Goal: Find contact information: Find contact information

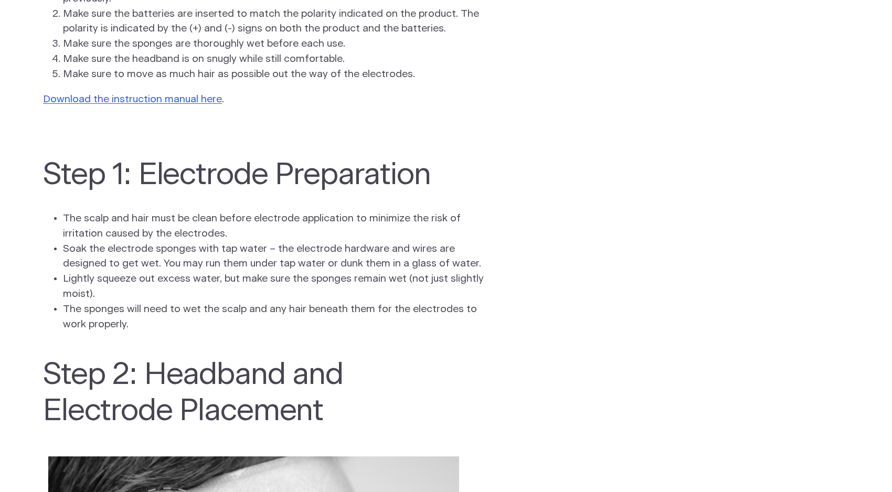
scroll to position [967, 0]
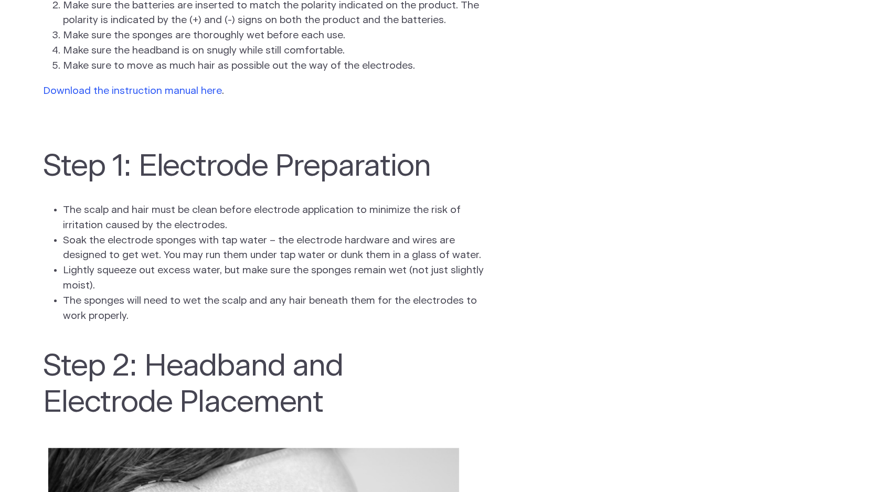
click at [157, 91] on link "Download the instruction manual here" at bounding box center [132, 91] width 179 height 10
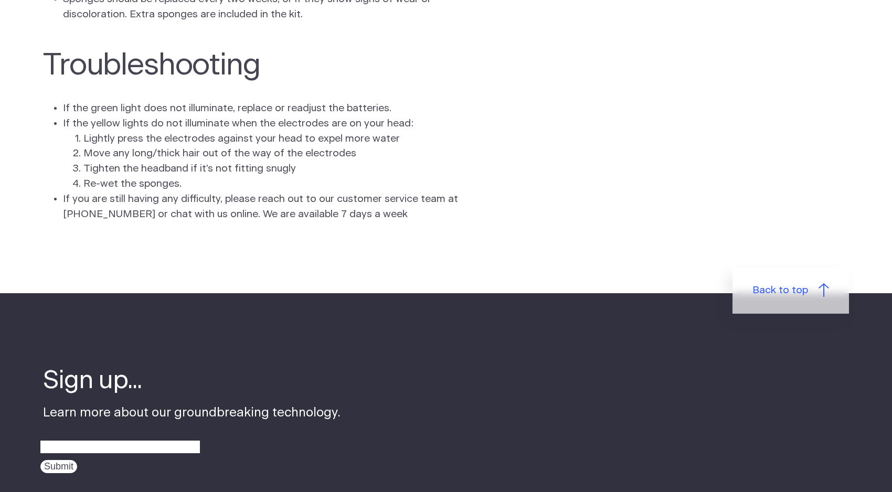
scroll to position [3070, 0]
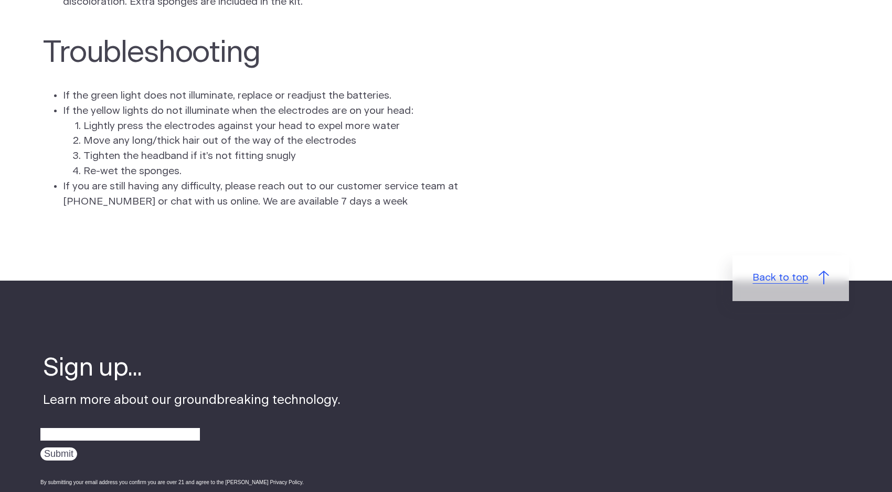
click at [779, 286] on span "Back to top" at bounding box center [781, 278] width 56 height 15
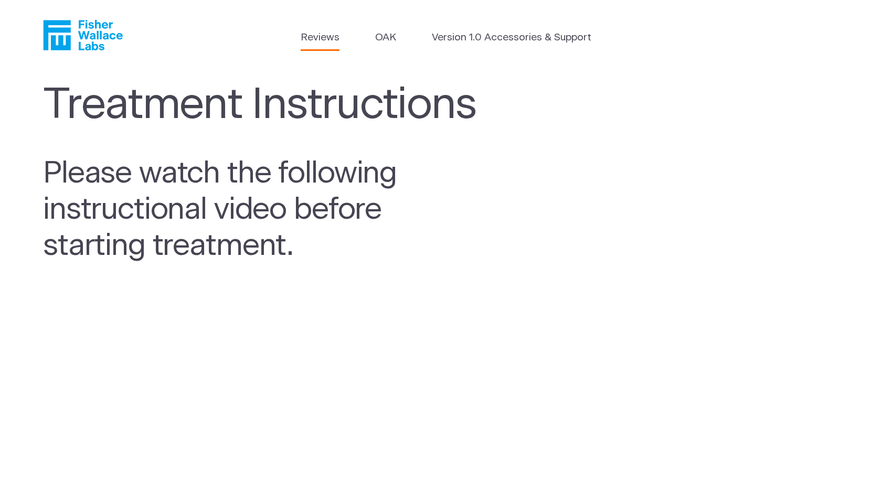
click at [328, 36] on link "Reviews" at bounding box center [320, 37] width 39 height 15
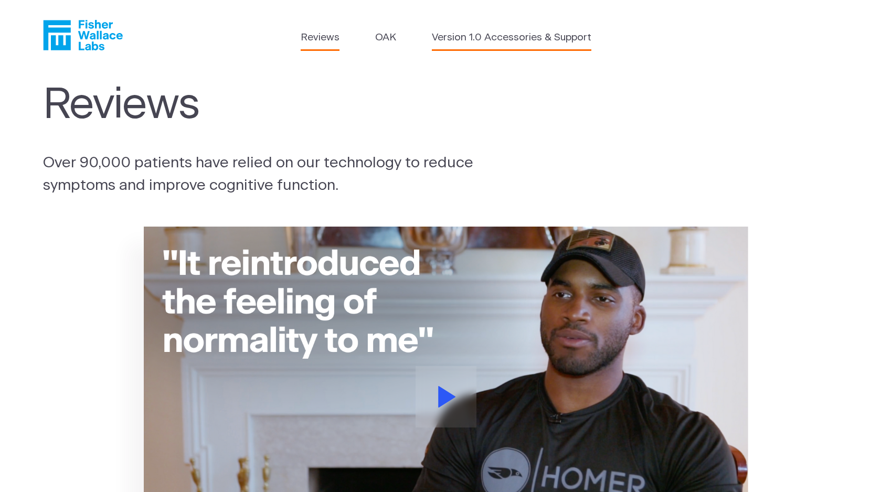
click at [467, 37] on link "Version 1.0 Accessories & Support" at bounding box center [512, 37] width 160 height 15
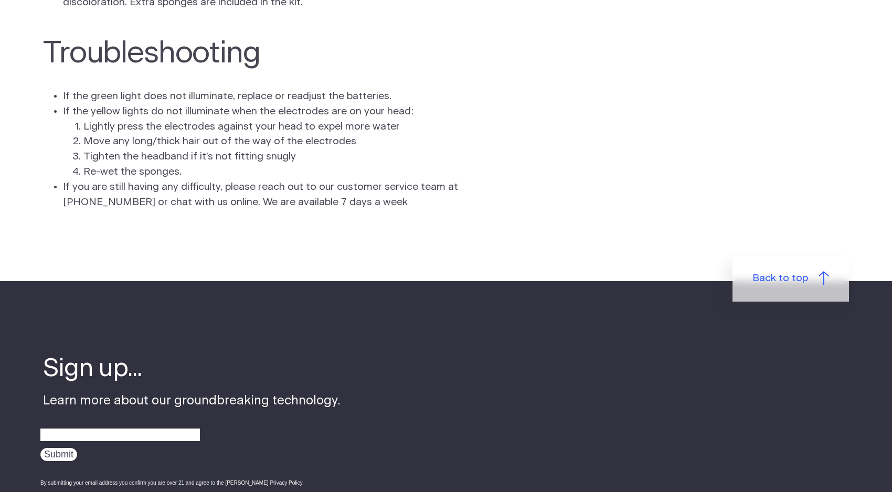
scroll to position [3070, 0]
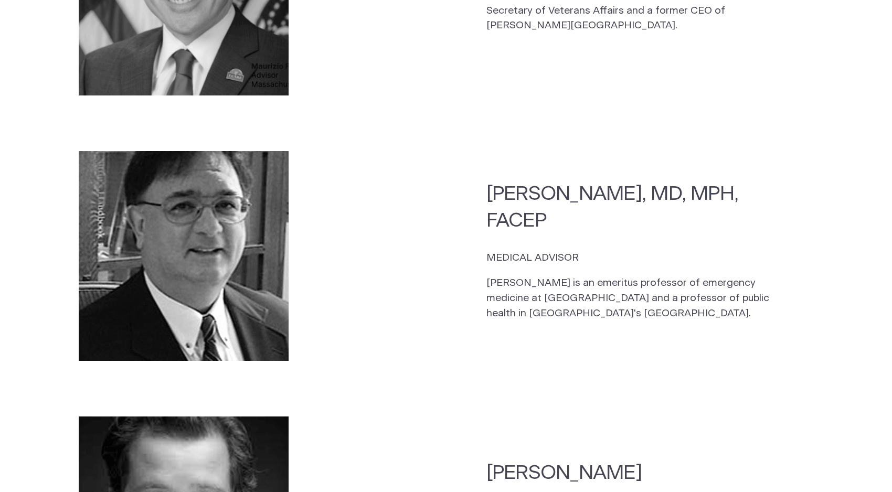
scroll to position [2315, 0]
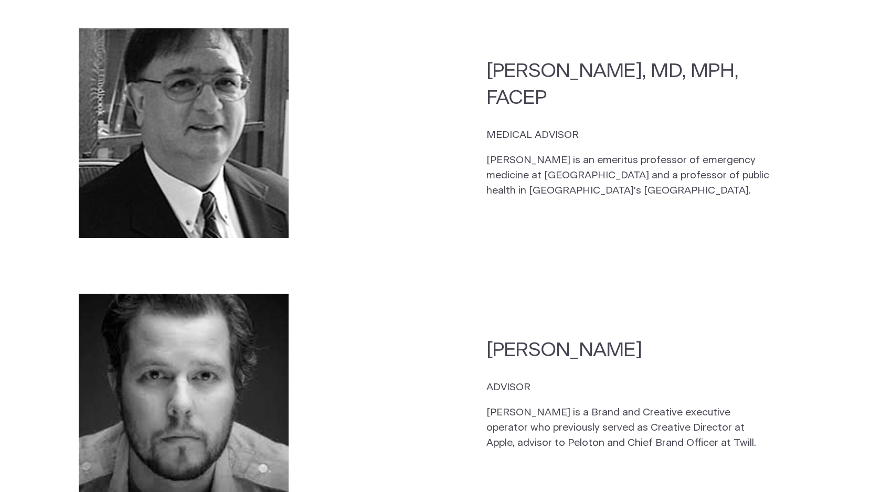
drag, startPoint x: 562, startPoint y: 0, endPoint x: 629, endPoint y: 41, distance: 78.7
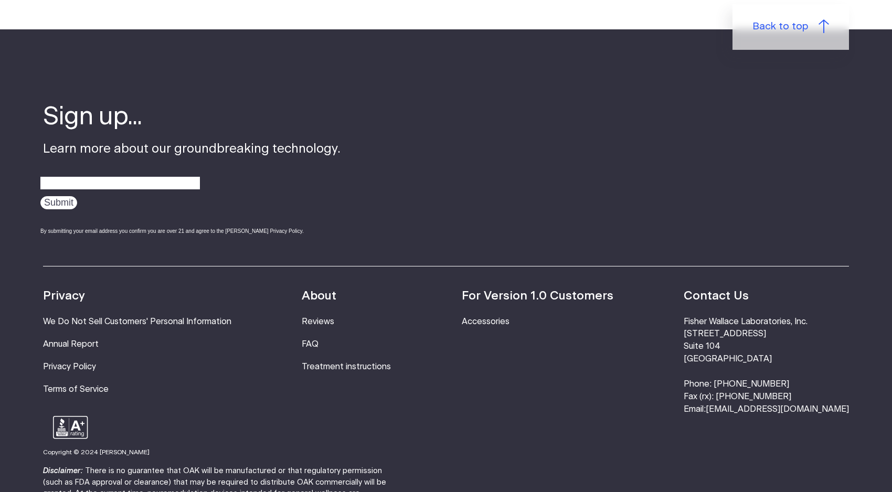
scroll to position [3424, 0]
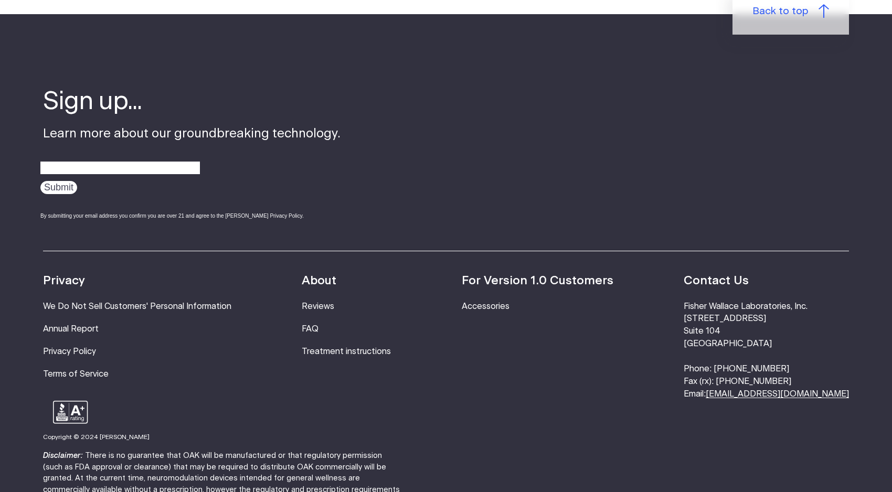
click at [760, 390] on link "[EMAIL_ADDRESS][DOMAIN_NAME]" at bounding box center [777, 394] width 143 height 8
